Goal: Check status: Check status

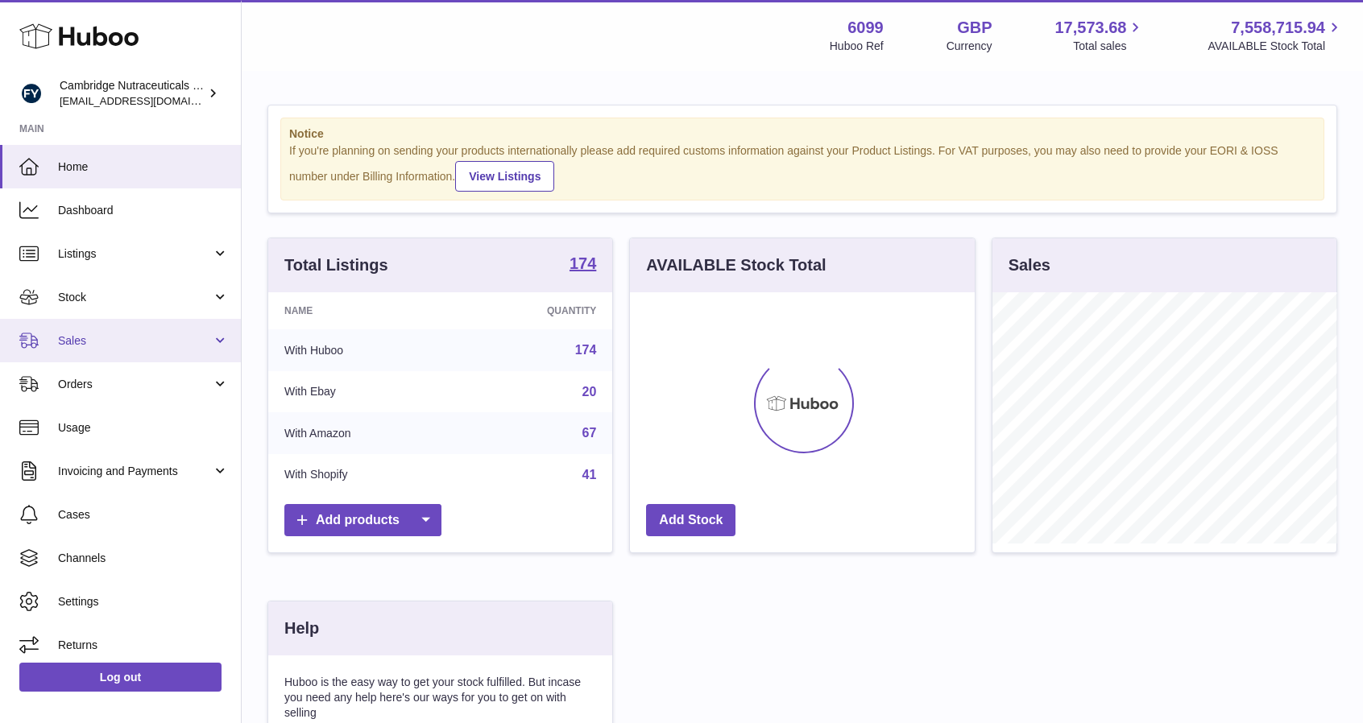
scroll to position [251, 345]
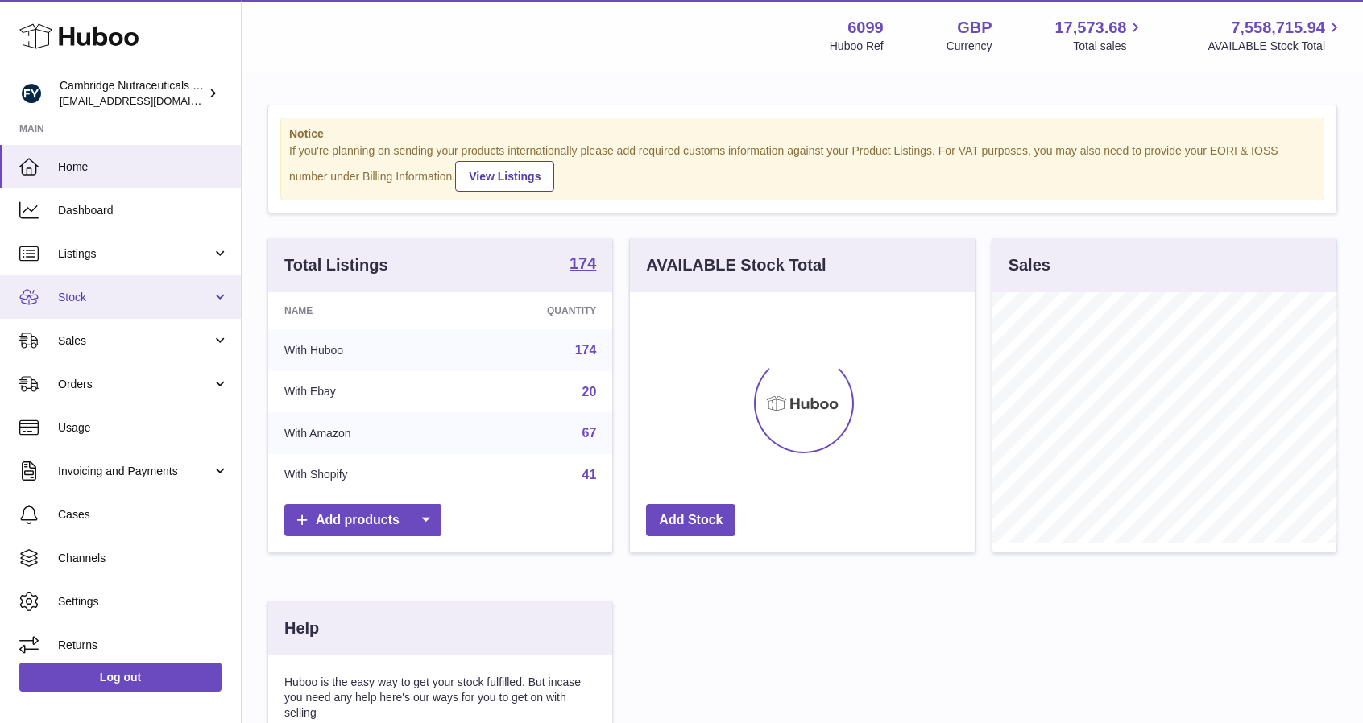
click at [155, 296] on span "Stock" at bounding box center [135, 297] width 154 height 15
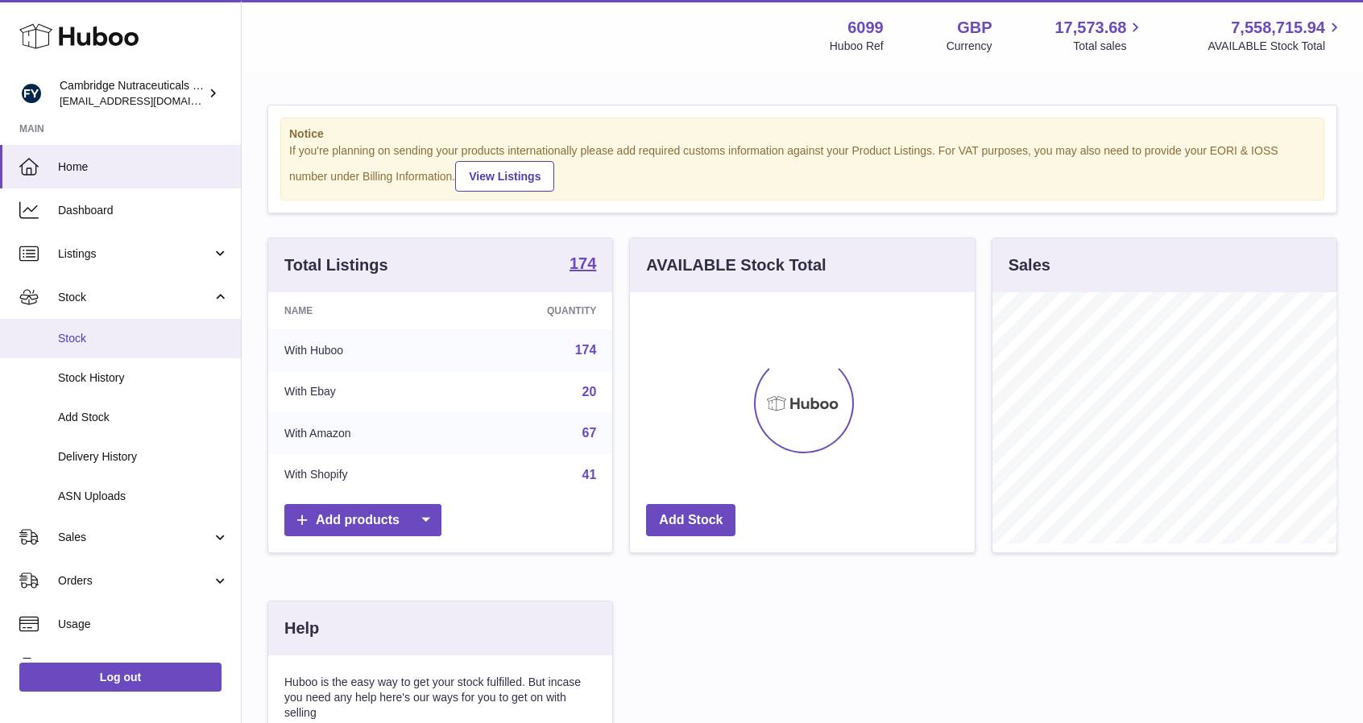
click at [88, 332] on span "Stock" at bounding box center [143, 338] width 171 height 15
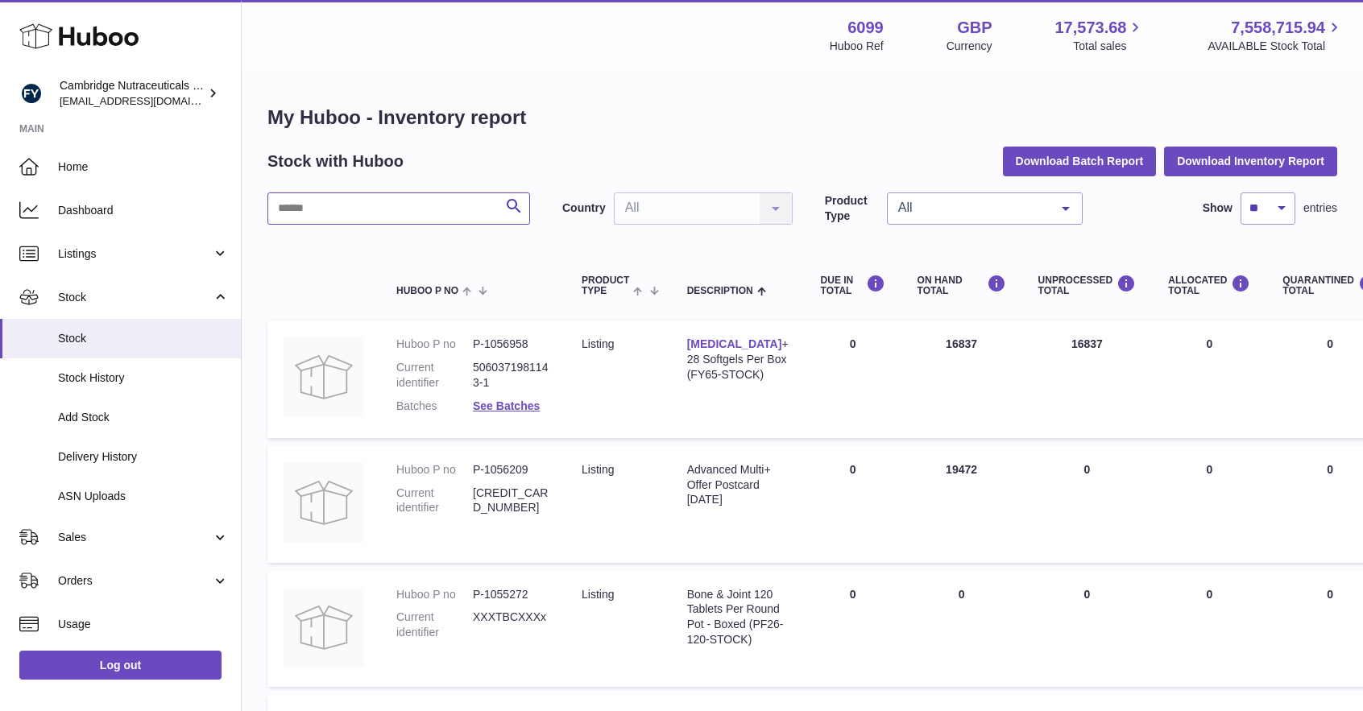
click at [329, 215] on input "text" at bounding box center [398, 209] width 263 height 32
type input "*****"
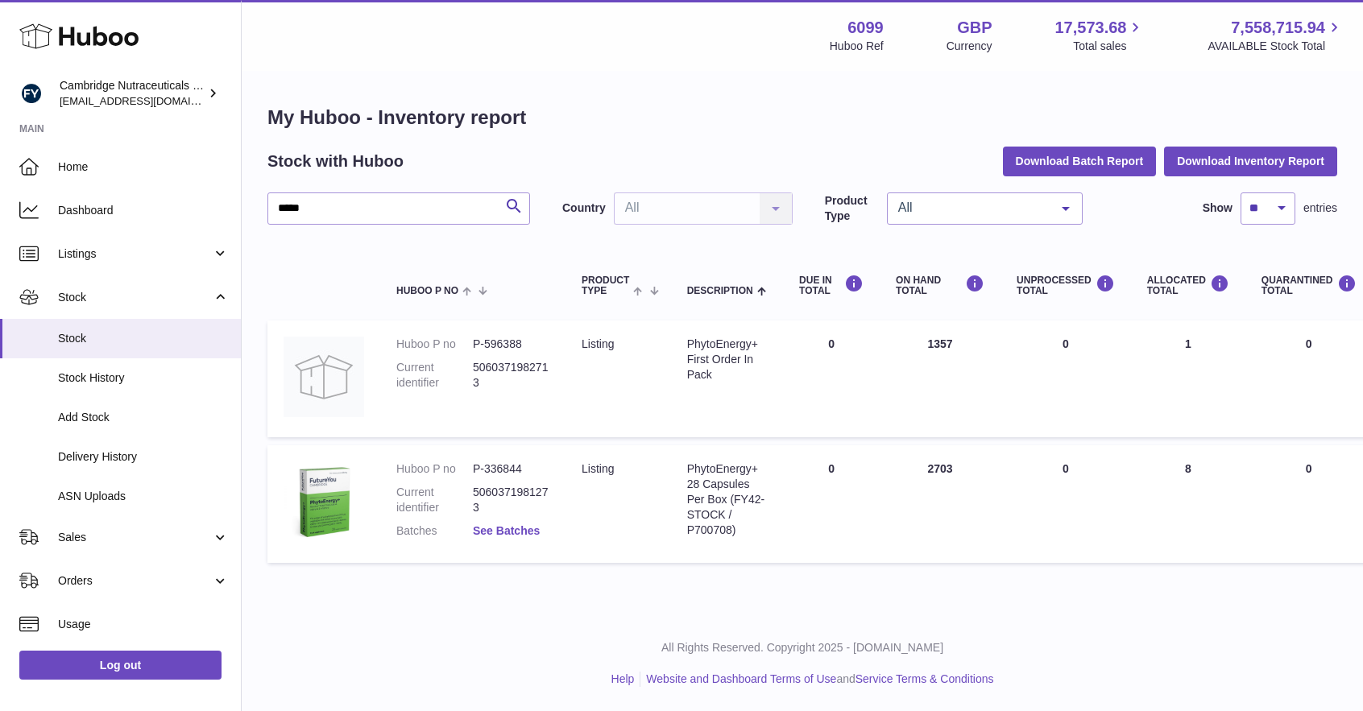
click at [489, 532] on link "See Batches" at bounding box center [506, 530] width 67 height 13
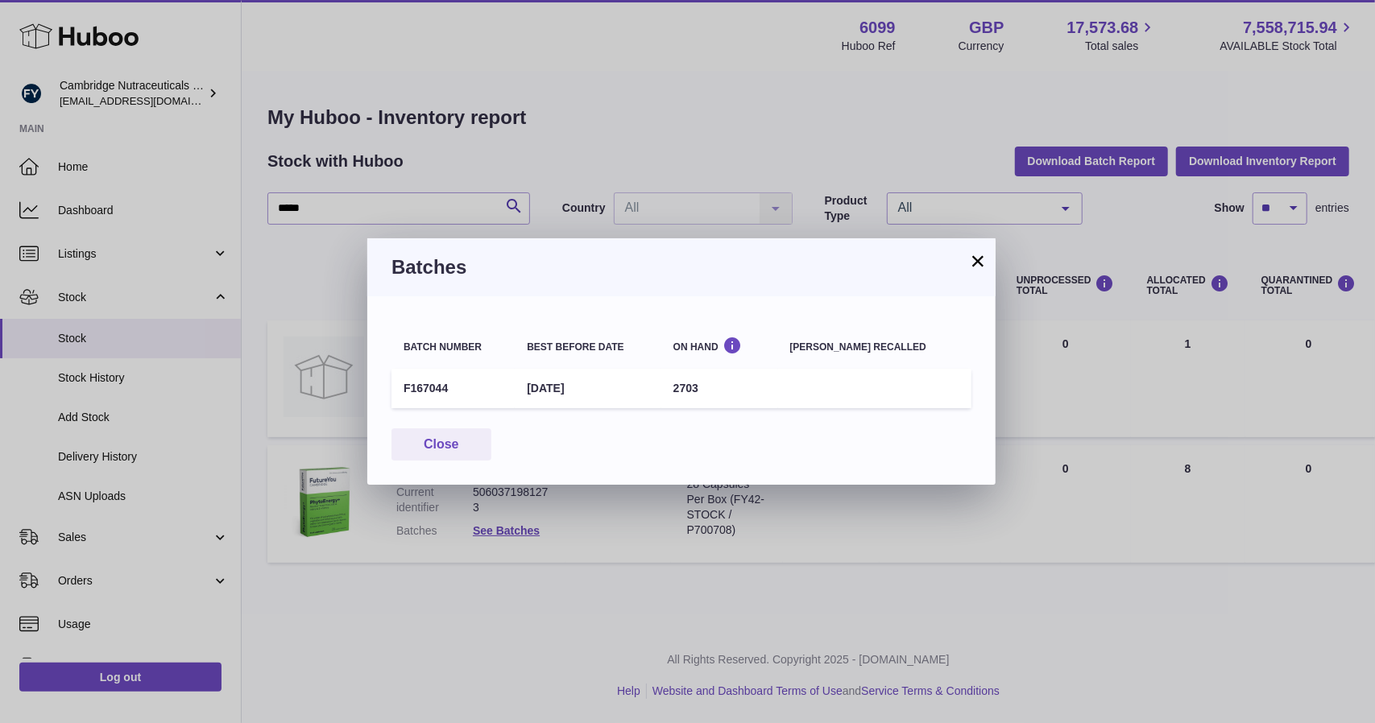
click at [975, 259] on button "×" at bounding box center [977, 260] width 19 height 19
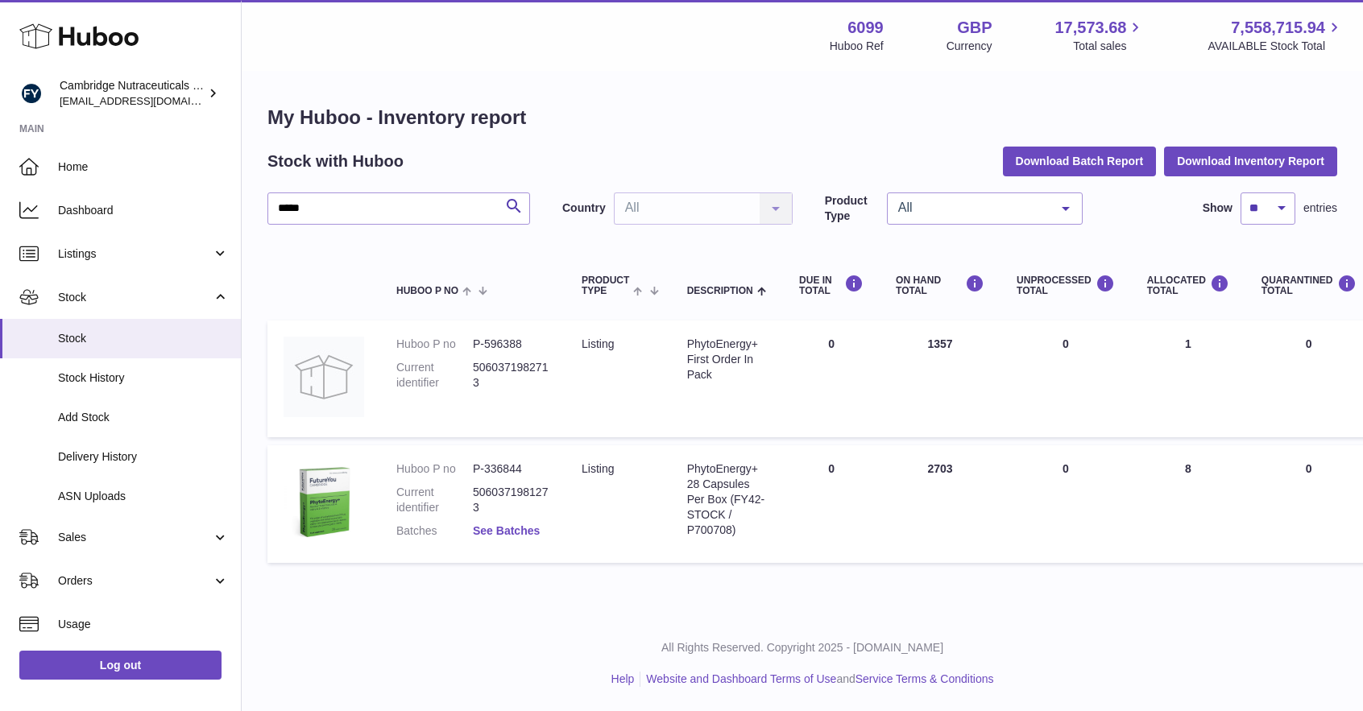
click at [504, 526] on link "See Batches" at bounding box center [506, 530] width 67 height 13
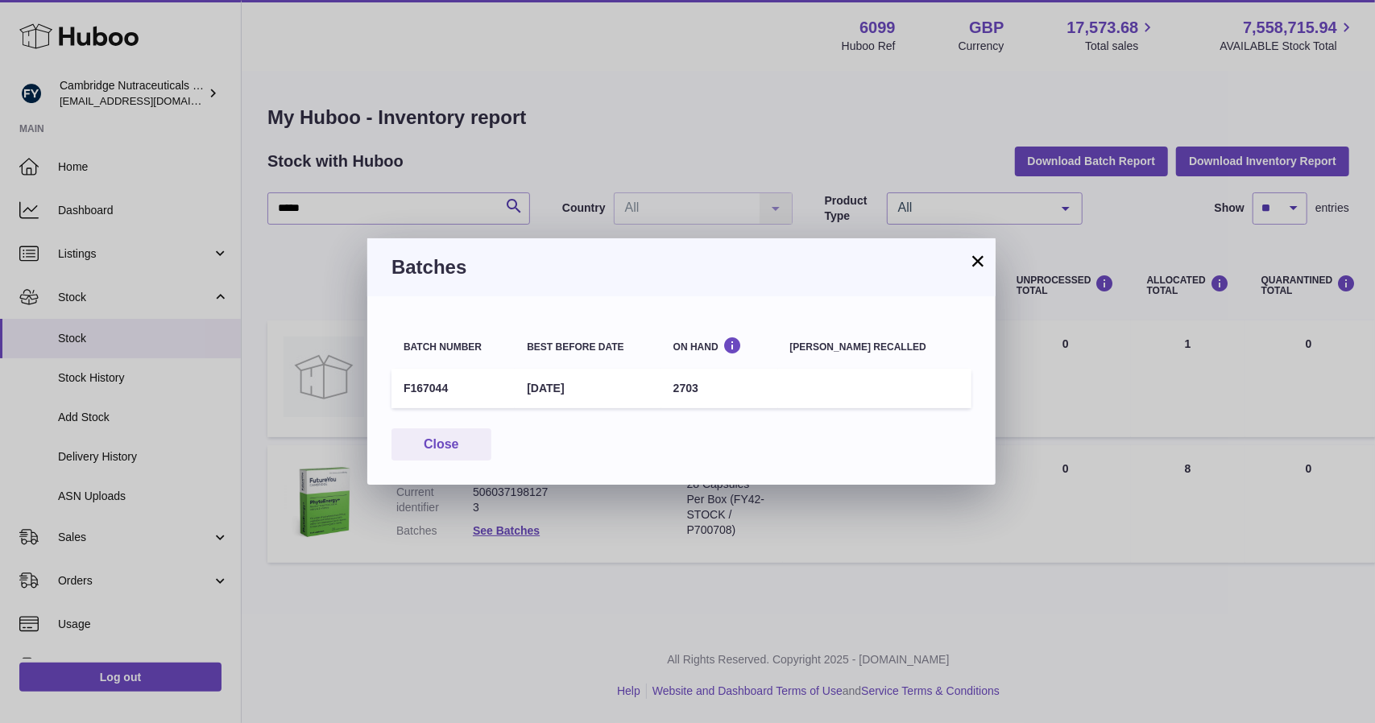
click at [975, 268] on button "×" at bounding box center [977, 260] width 19 height 19
